Goal: Information Seeking & Learning: Get advice/opinions

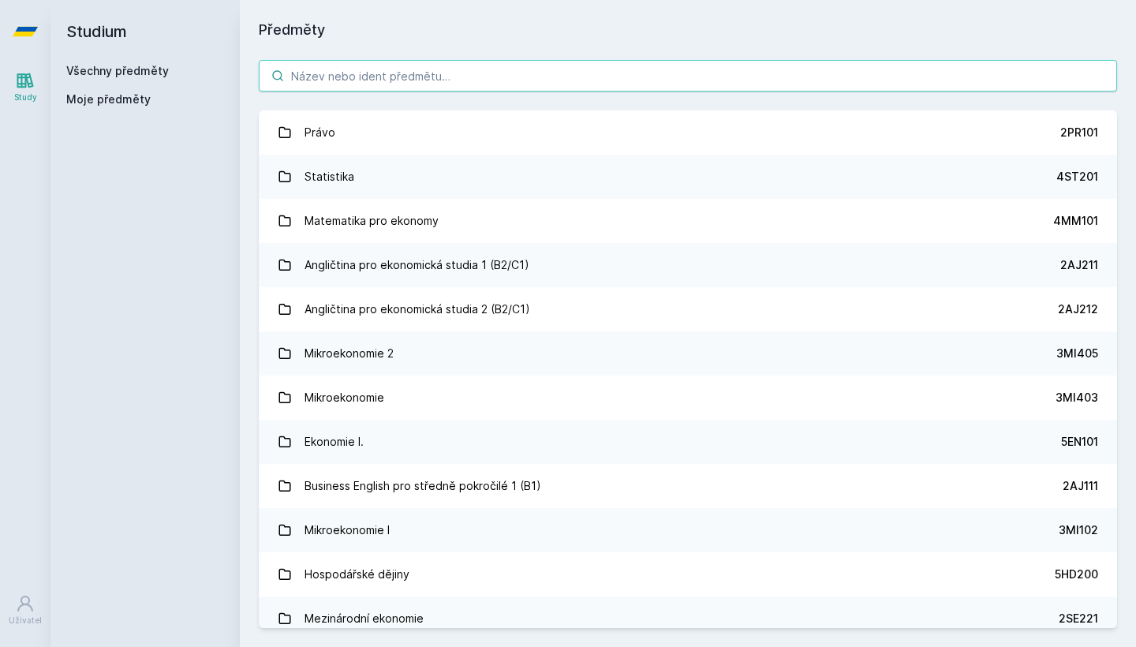
click at [440, 81] on input "search" at bounding box center [688, 76] width 858 height 32
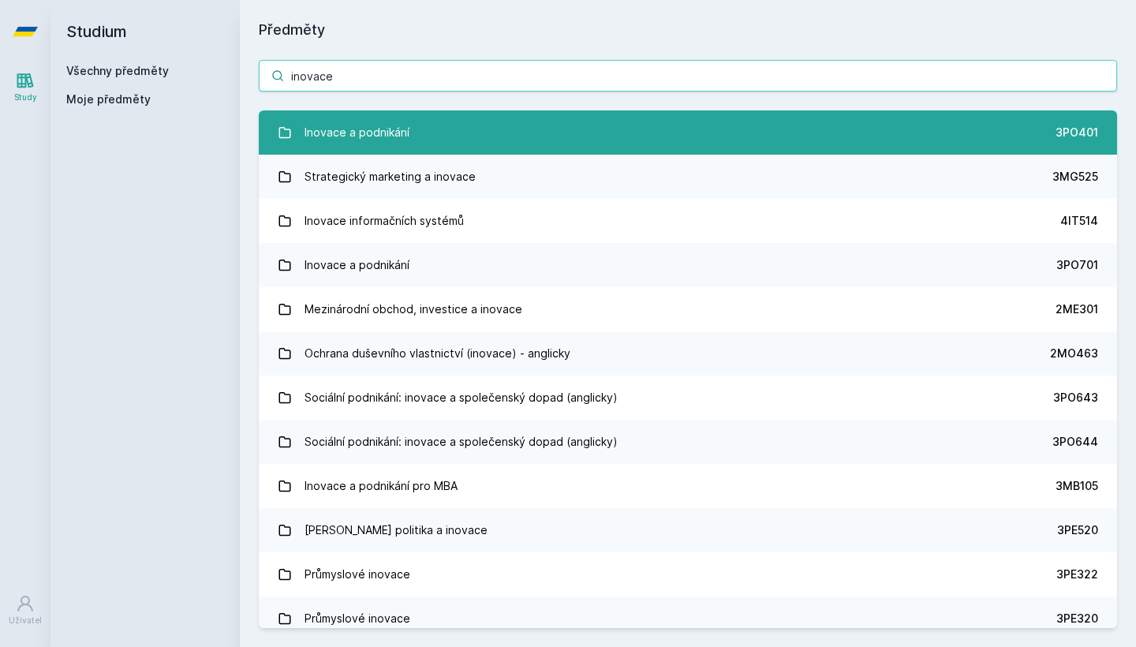
type input "inovace"
click at [396, 125] on div "Inovace a podnikání" at bounding box center [357, 133] width 105 height 32
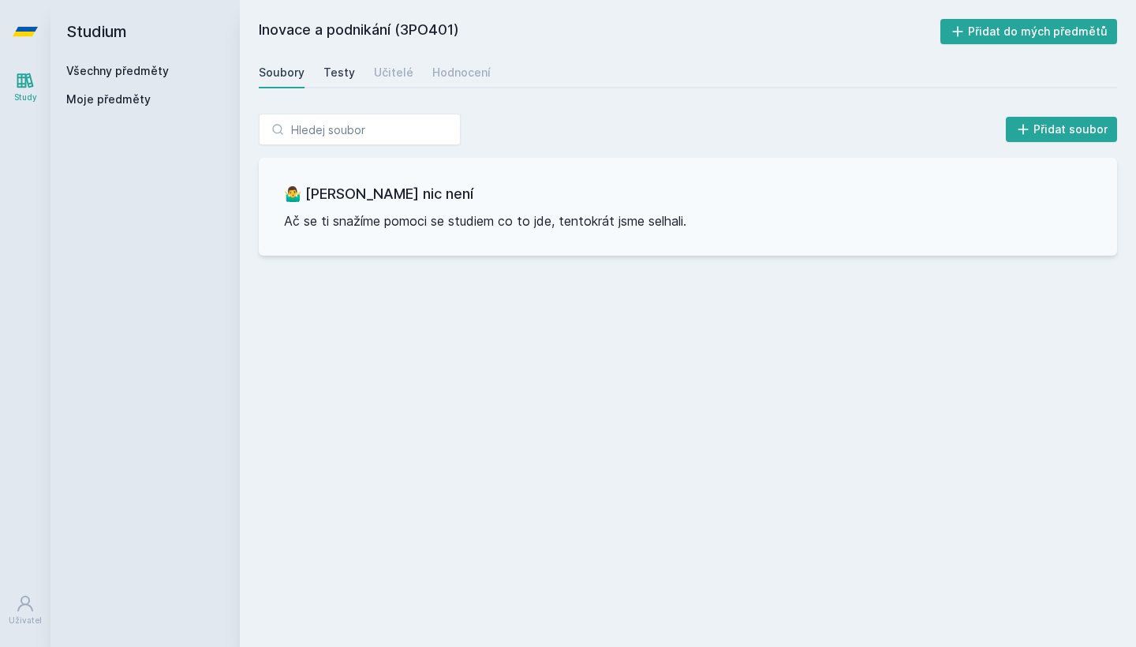
click at [342, 75] on div "Testy" at bounding box center [339, 73] width 32 height 16
click at [389, 75] on div "Učitelé" at bounding box center [393, 73] width 39 height 16
click at [465, 77] on div "Hodnocení" at bounding box center [461, 73] width 58 height 16
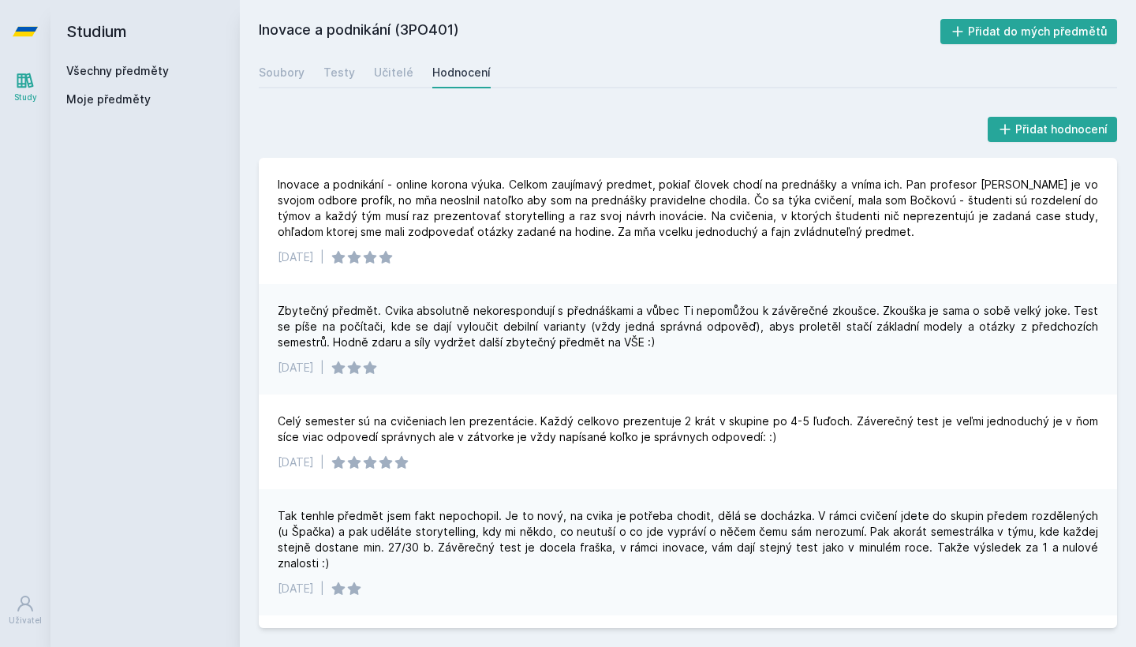
click at [410, 79] on div "Soubory Testy Učitelé Hodnocení" at bounding box center [688, 73] width 858 height 32
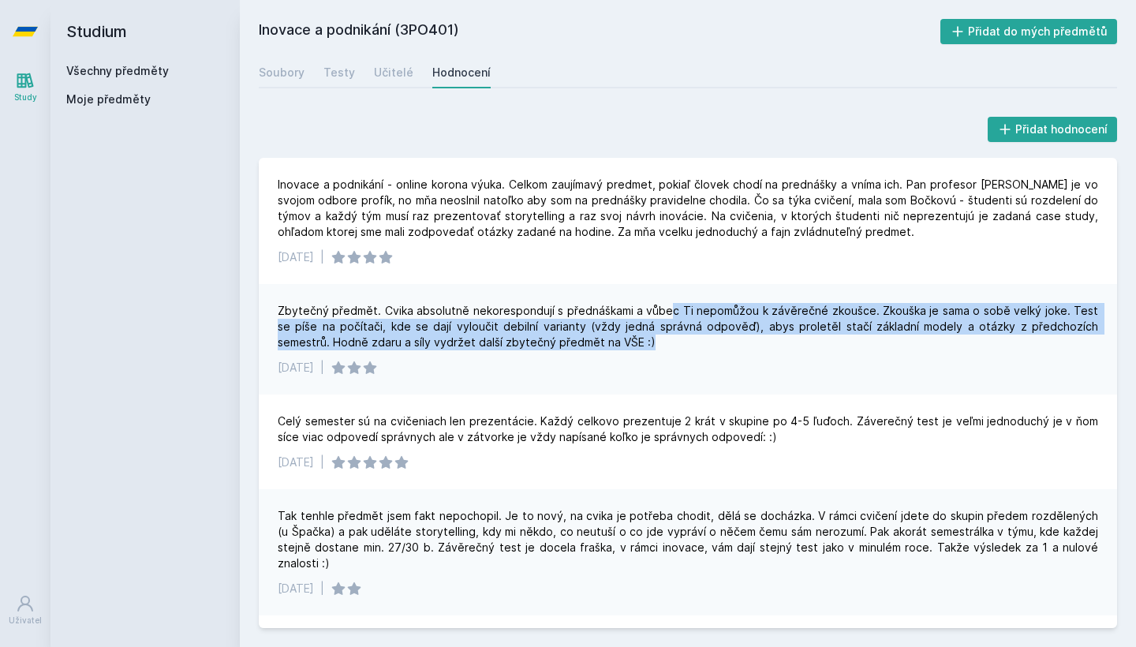
drag, startPoint x: 662, startPoint y: 312, endPoint x: 813, endPoint y: 347, distance: 154.8
click at [812, 347] on div "Zbytečný předmět. Cvika absolutně nekorespondují s přednáškami a vůbec Ti nepom…" at bounding box center [688, 326] width 820 height 47
click at [816, 347] on div "Zbytečný předmět. Cvika absolutně nekorespondují s přednáškami a vůbec Ti nepom…" at bounding box center [688, 326] width 820 height 47
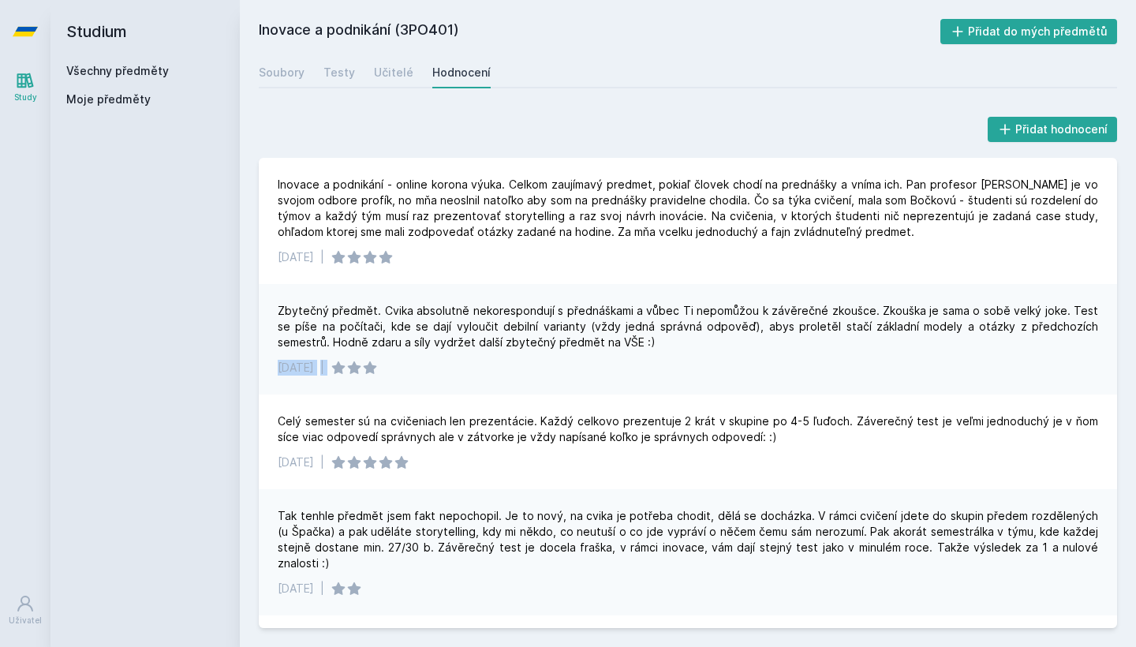
drag, startPoint x: 816, startPoint y: 347, endPoint x: 870, endPoint y: 361, distance: 55.5
click at [870, 361] on div "Zbytečný předmět. Cvika absolutně nekorespondují s přednáškami a vůbec Ti nepom…" at bounding box center [688, 339] width 858 height 110
click at [870, 361] on div "[DATE] |" at bounding box center [688, 368] width 820 height 16
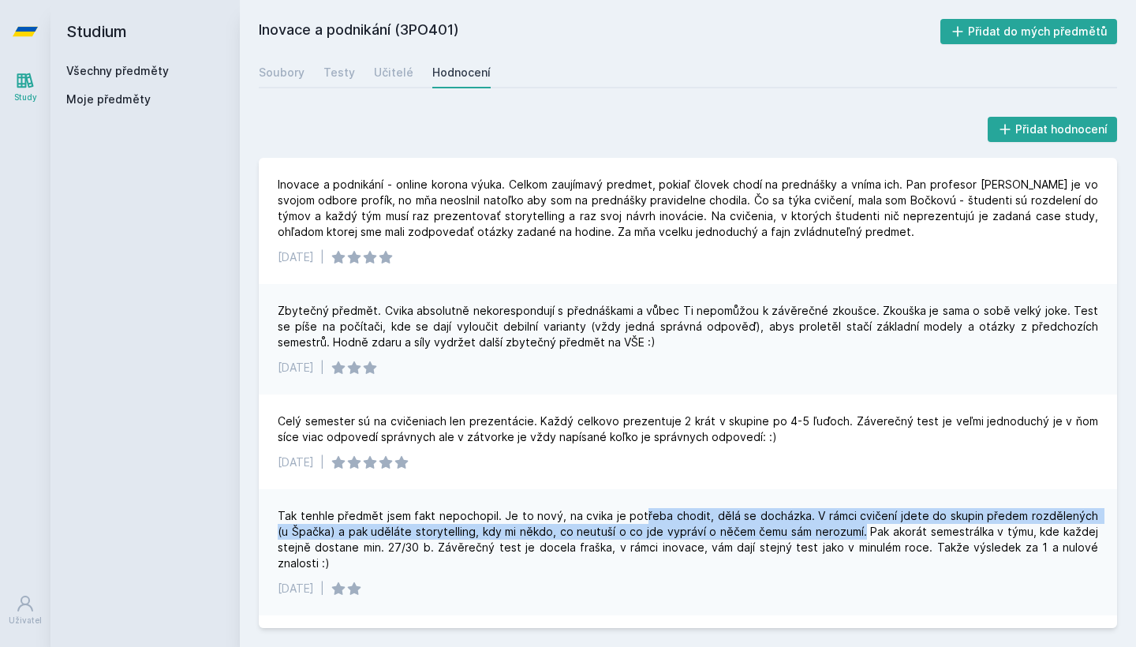
drag, startPoint x: 639, startPoint y: 510, endPoint x: 856, endPoint y: 535, distance: 218.3
click at [856, 535] on div "Tak tenhle předmět jsem fakt nepochopil. Je to nový, na cvika je potřeba chodit…" at bounding box center [688, 539] width 820 height 63
click at [856, 534] on div "Tak tenhle předmět jsem fakt nepochopil. Je to nový, na cvika je potřeba chodit…" at bounding box center [688, 539] width 820 height 63
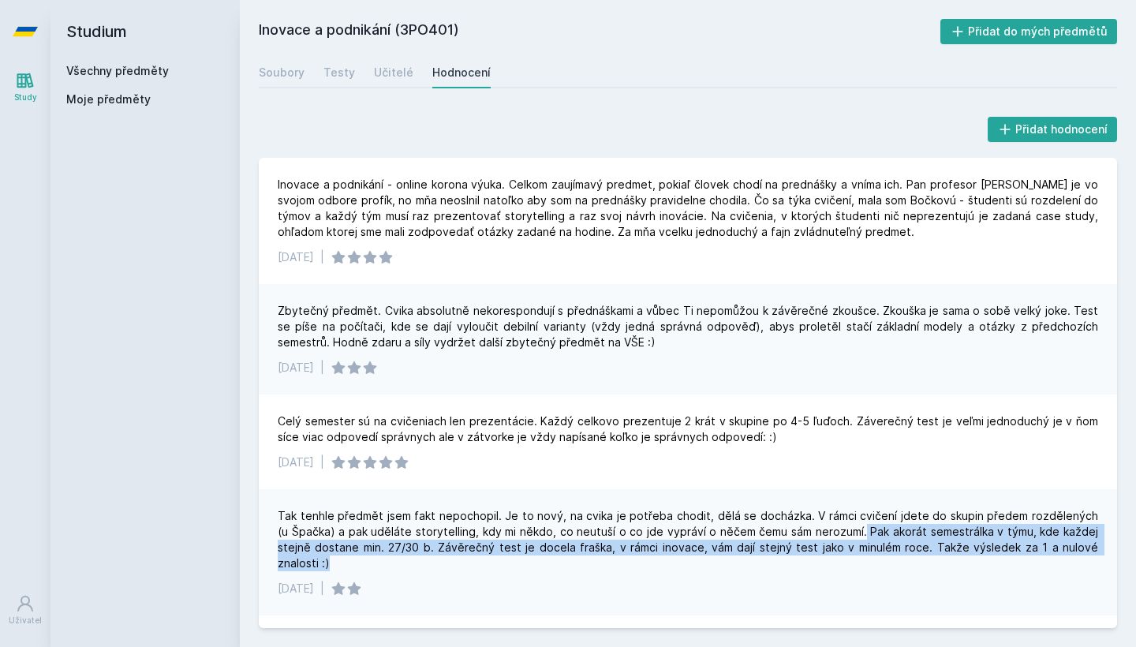
drag, startPoint x: 856, startPoint y: 534, endPoint x: 928, endPoint y: 559, distance: 76.1
click at [927, 559] on div "Tak tenhle předmět jsem fakt nepochopil. Je to nový, na cvika je potřeba chodit…" at bounding box center [688, 539] width 820 height 63
click at [928, 559] on div "Tak tenhle předmět jsem fakt nepochopil. Je to nový, na cvika je potřeba chodit…" at bounding box center [688, 539] width 820 height 63
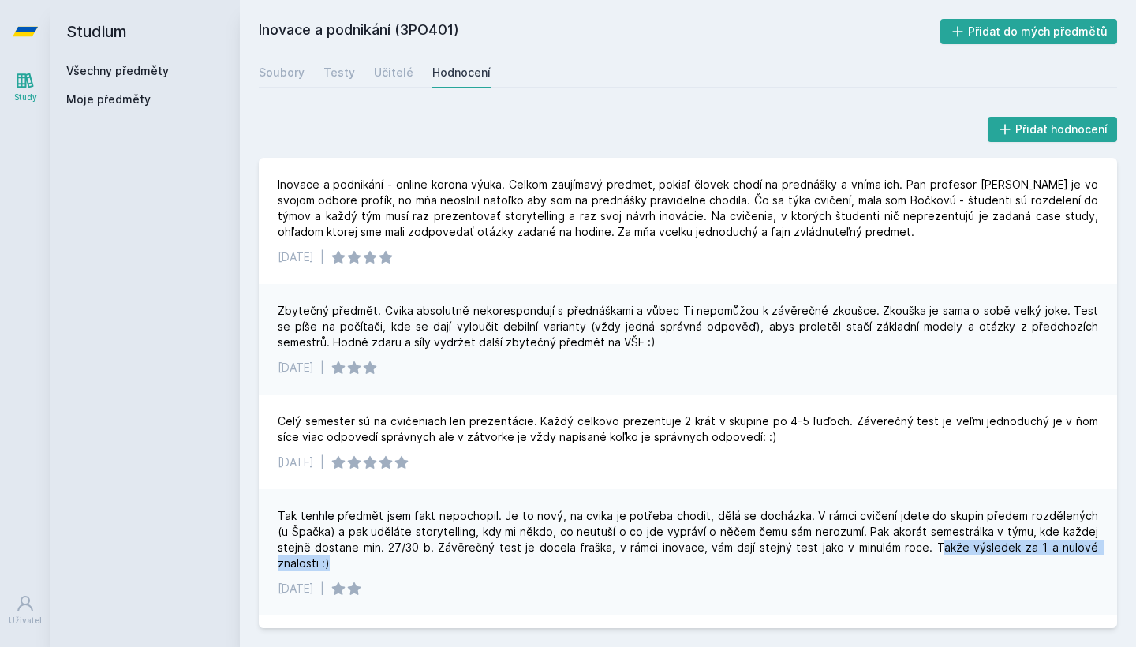
drag, startPoint x: 928, startPoint y: 559, endPoint x: 941, endPoint y: 540, distance: 23.8
click at [940, 540] on div "Tak tenhle předmět jsem fakt nepochopil. Je to nový, na cvika je potřeba chodit…" at bounding box center [688, 539] width 820 height 63
click at [941, 540] on div "Tak tenhle předmět jsem fakt nepochopil. Je to nový, na cvika je potřeba chodit…" at bounding box center [688, 539] width 820 height 63
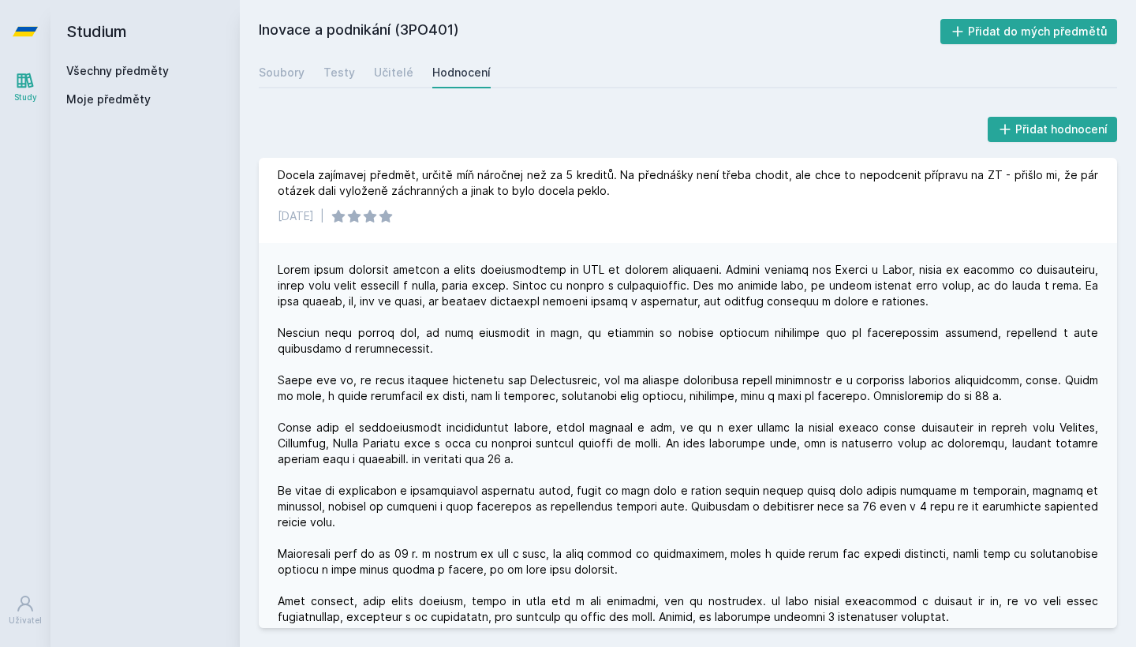
scroll to position [540, 0]
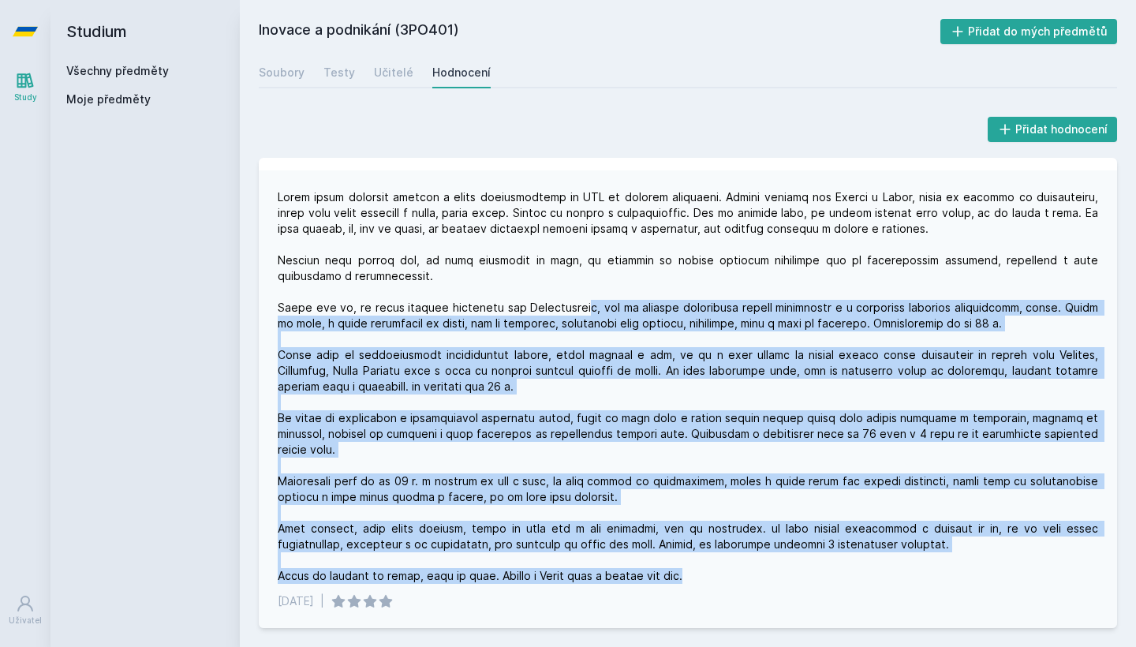
drag, startPoint x: 566, startPoint y: 308, endPoint x: 991, endPoint y: 585, distance: 507.4
click at [991, 585] on div "[DATE] |" at bounding box center [688, 399] width 858 height 458
click at [990, 584] on div "[DATE] |" at bounding box center [688, 399] width 858 height 458
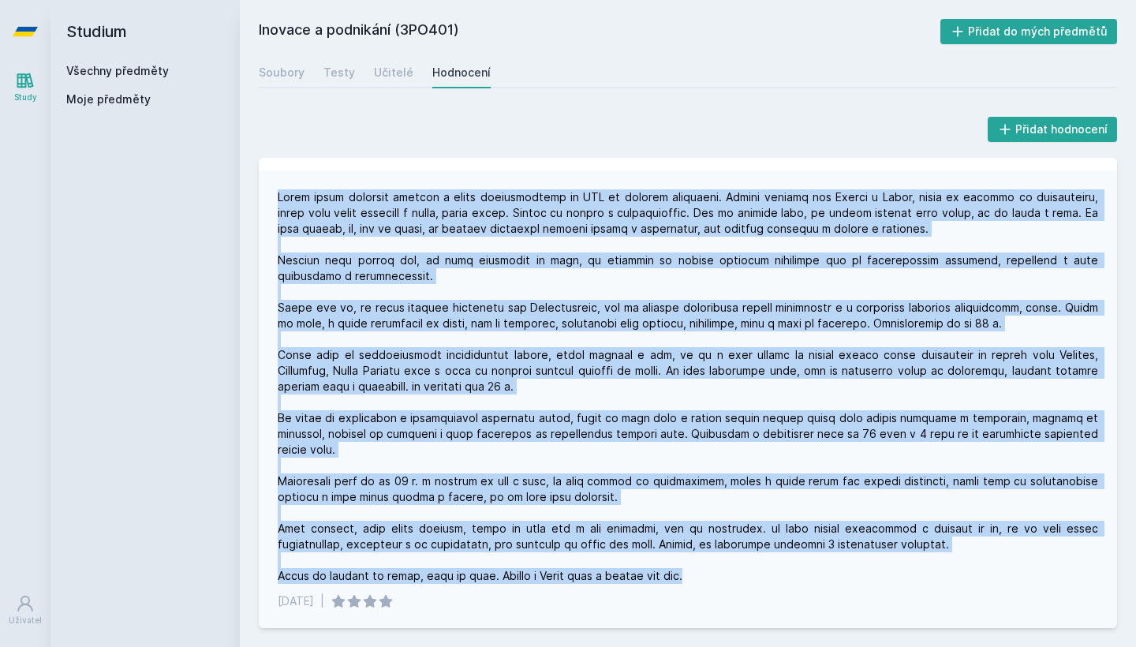
drag, startPoint x: 990, startPoint y: 584, endPoint x: 596, endPoint y: 171, distance: 570.3
click at [596, 171] on div "[DATE] |" at bounding box center [688, 399] width 858 height 458
